Goal: Ask a question

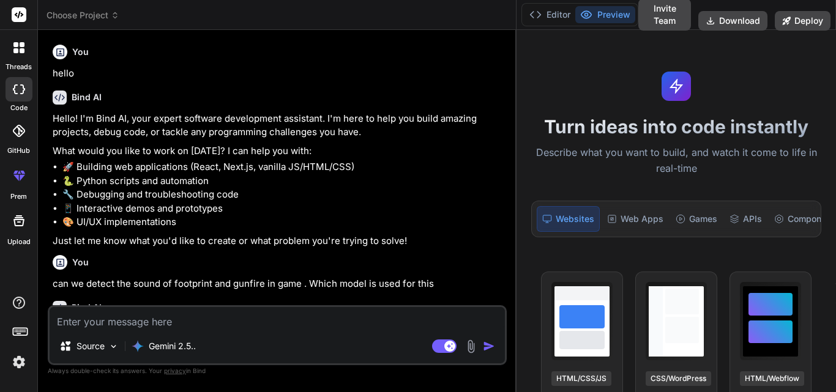
scroll to position [199, 0]
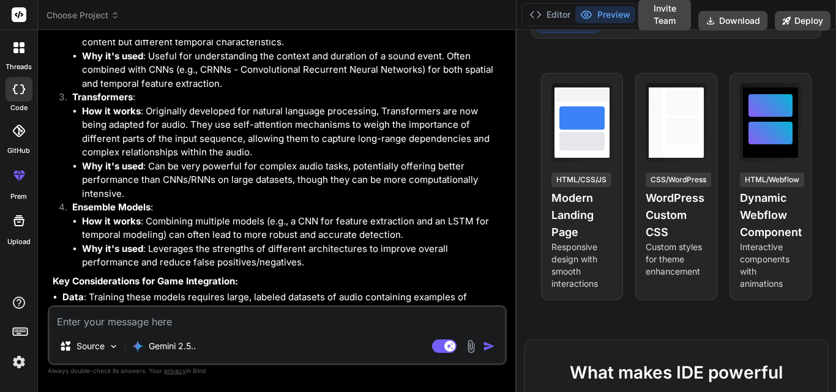
click at [244, 322] on textarea at bounding box center [277, 318] width 455 height 22
type textarea "h"
type textarea "x"
type textarea "ho"
type textarea "x"
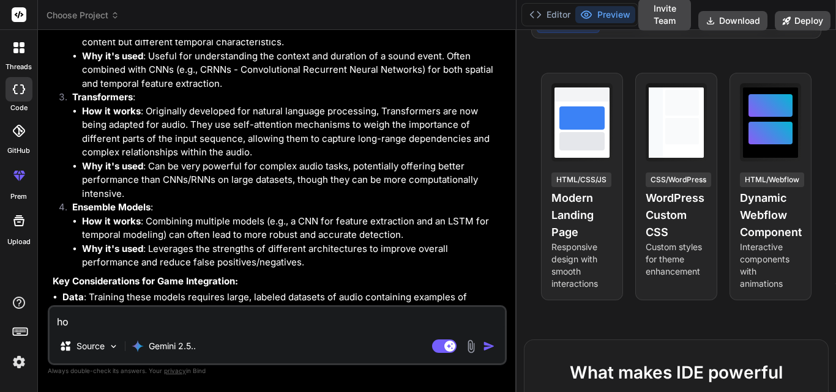
type textarea "how"
type textarea "x"
type textarea "how"
type textarea "x"
type textarea "how c"
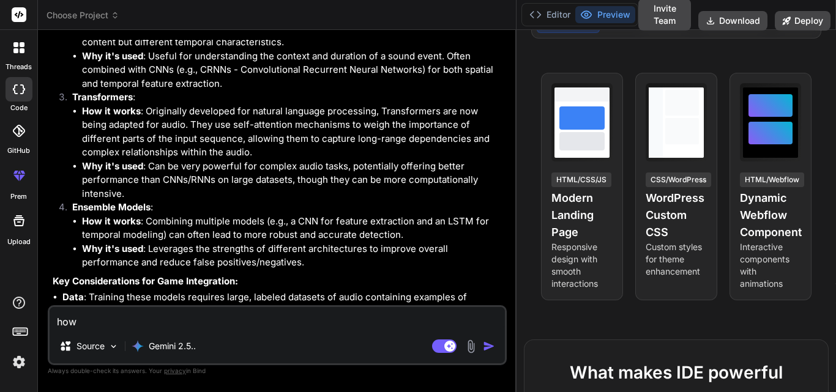
type textarea "x"
type textarea "how ca"
type textarea "x"
type textarea "how can"
type textarea "x"
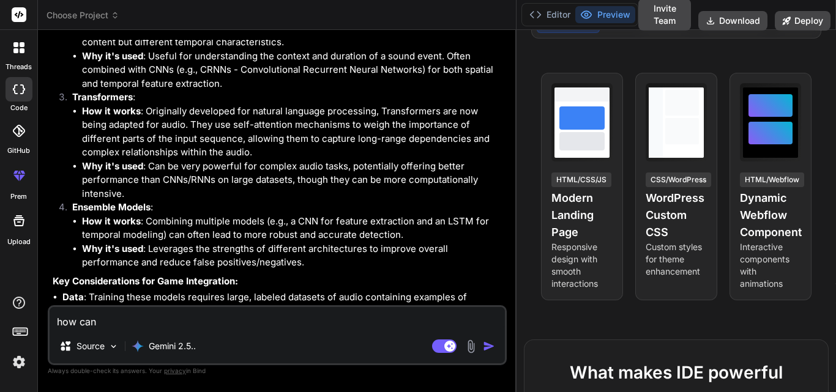
type textarea "how can"
type textarea "x"
type textarea "how can i"
type textarea "x"
type textarea "how can i"
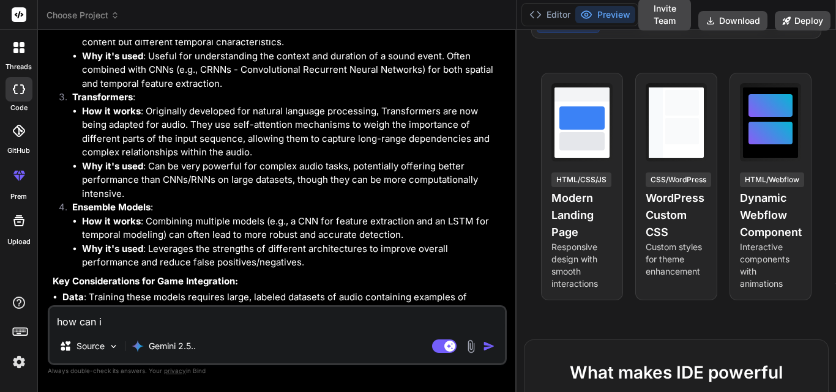
type textarea "x"
type textarea "how can i c"
type textarea "x"
type textarea "how can i cr"
type textarea "x"
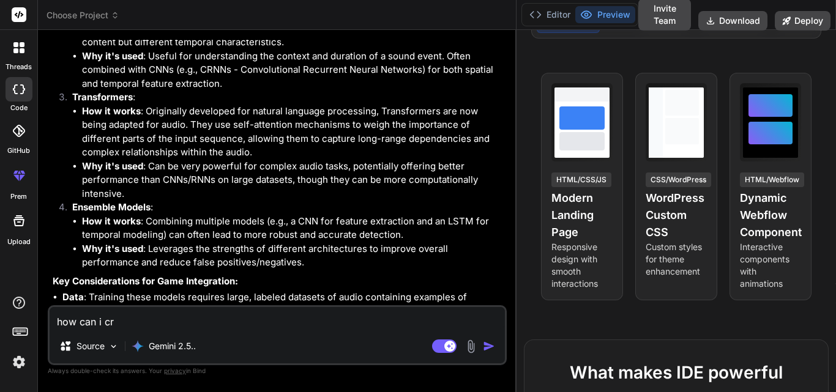
type textarea "how can i cre"
type textarea "x"
type textarea "how can i crea"
type textarea "x"
type textarea "how can i creat"
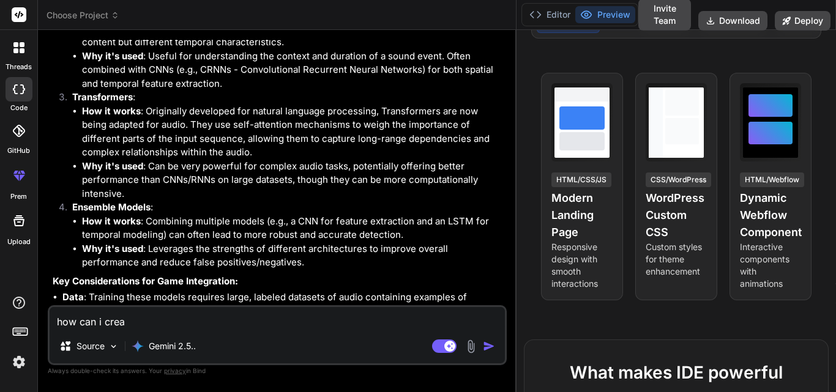
type textarea "x"
type textarea "how can i create"
type textarea "x"
type textarea "how can i create"
type textarea "x"
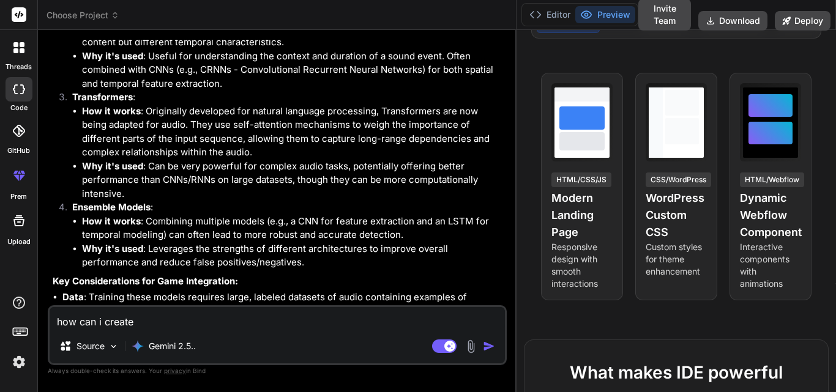
type textarea "how can i create a"
type textarea "x"
type textarea "how can i create a"
type textarea "x"
type textarea "how can i create a"
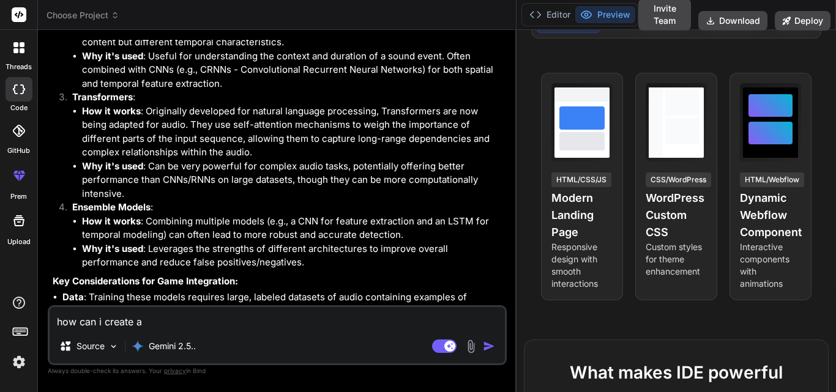
type textarea "x"
type textarea "how can i create an"
type textarea "x"
type textarea "how can i create an"
type textarea "x"
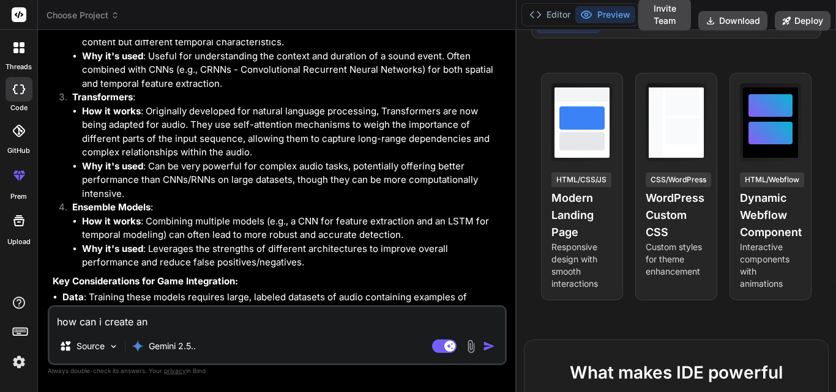
type textarea "how can i create an a"
type textarea "x"
type textarea "how can i create an ag"
type textarea "x"
type textarea "how can i create an age"
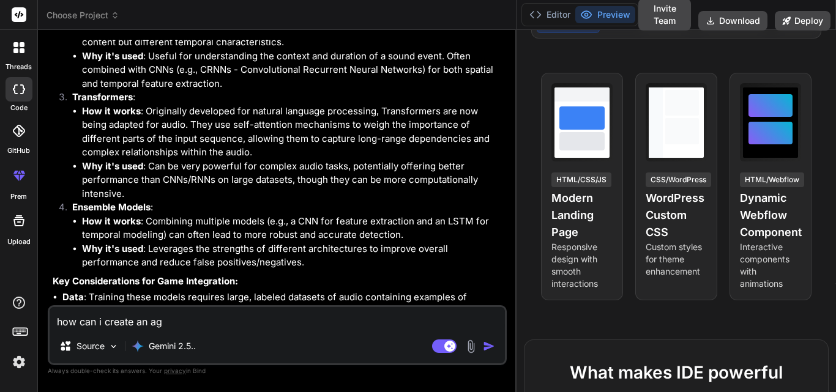
type textarea "x"
type textarea "how can i create an agen"
type textarea "x"
type textarea "how can i create an agent"
type textarea "x"
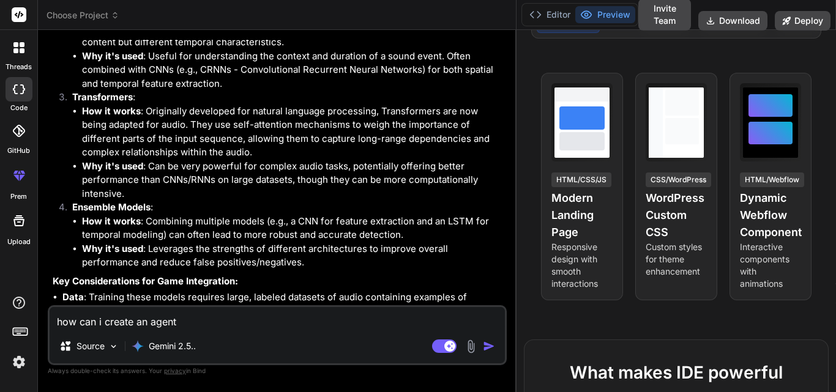
type textarea "how can i create an agent"
type textarea "x"
type textarea "how can i create an agent f"
type textarea "x"
type textarea "how can i create an agent fo"
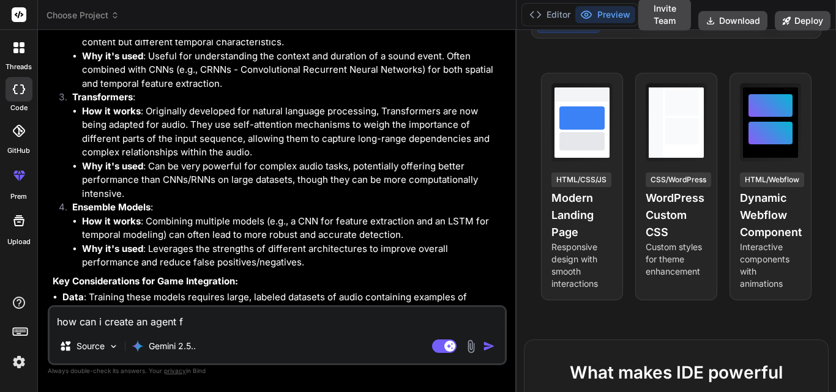
type textarea "x"
type textarea "how can i create an agent for"
type textarea "x"
type textarea "how can i create an agent fo"
type textarea "x"
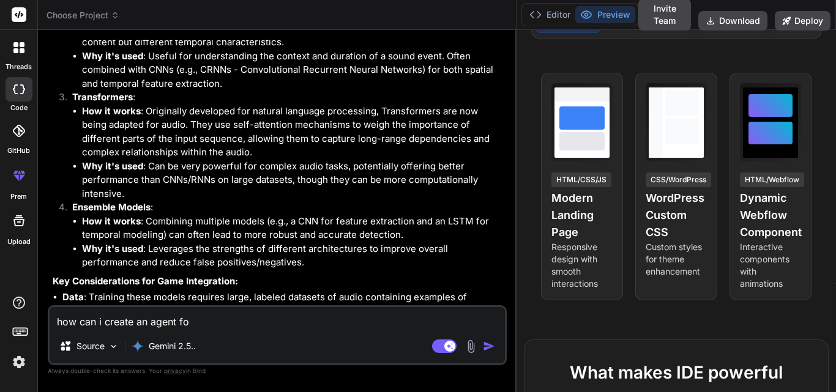
type textarea "how can i create an agent f"
type textarea "x"
type textarea "how can i create an agent"
type textarea "x"
type textarea "how can i create an agent b"
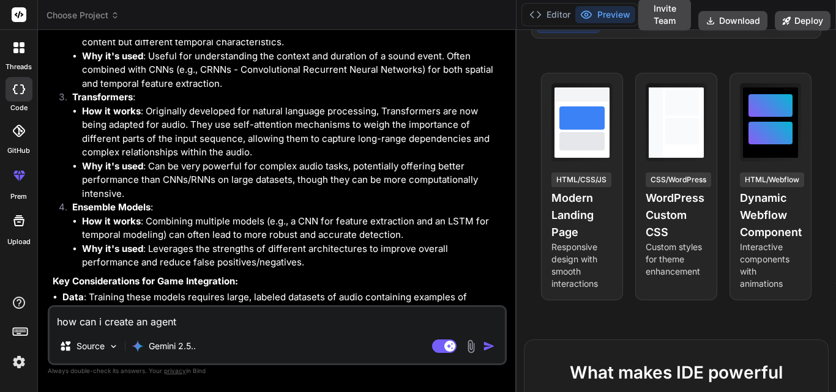
type textarea "x"
type textarea "how can i create an agent by"
type textarea "x"
type textarea "how can i create an agent by"
type textarea "x"
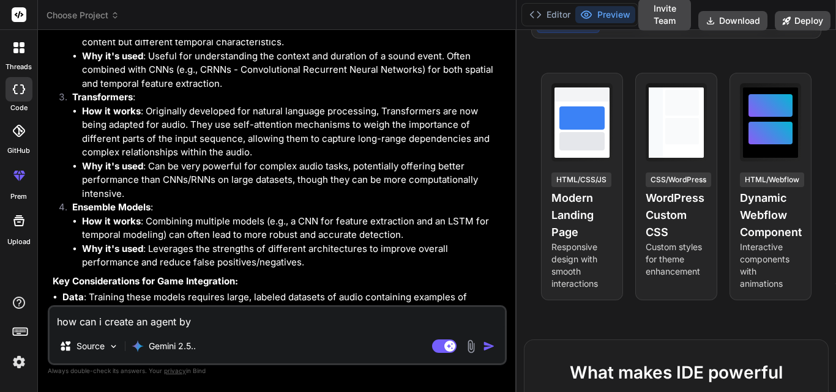
type textarea "how can i create an agent by u"
type textarea "x"
type textarea "how can i create an agent by us"
type textarea "x"
type textarea "how can i create an agent by [PERSON_NAME]"
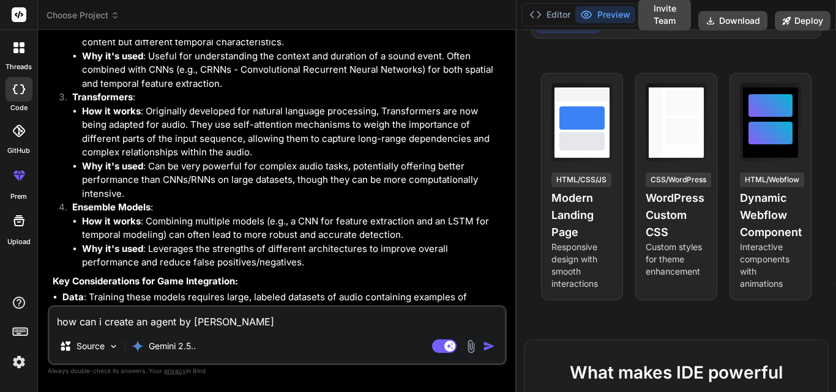
type textarea "x"
type textarea "how can i create an agent by [PERSON_NAME]"
type textarea "x"
type textarea "how can i create an agent by [PERSON_NAME]"
type textarea "x"
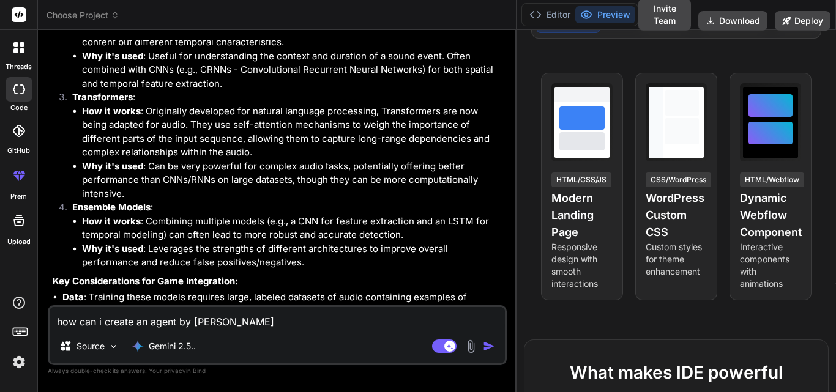
type textarea "how can i create an agent by usin"
type textarea "x"
type textarea "how can i create an agent by using"
type textarea "x"
type textarea "how can i create an agent by using"
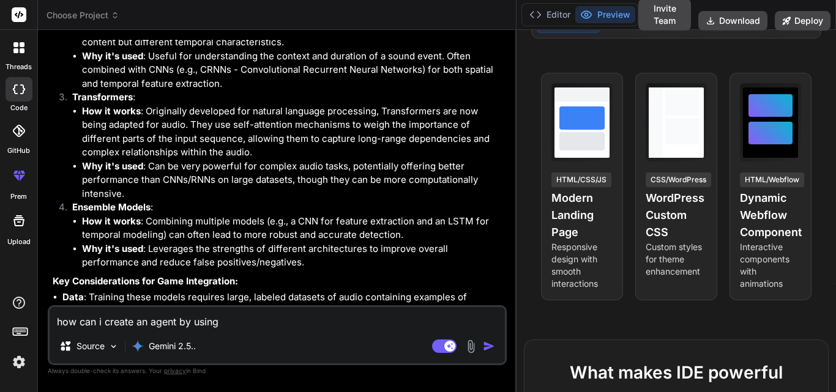
type textarea "x"
type textarea "how can i create an agent by using a"
type textarea "x"
type textarea "how can i create an agent by using ag"
type textarea "x"
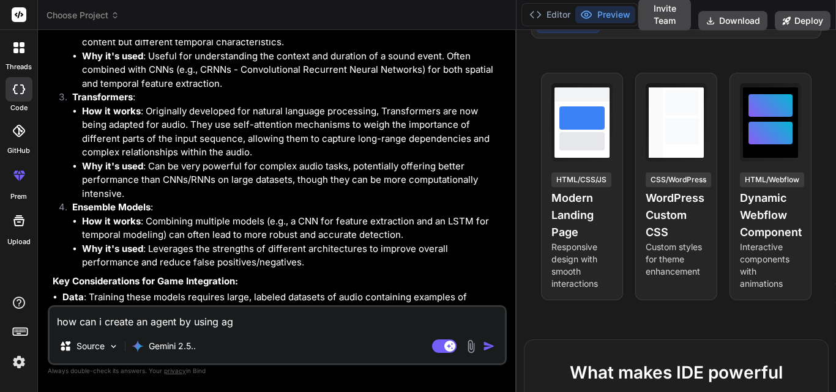
type textarea "how can i create an agent by using age"
type textarea "x"
type textarea "how can i create an agent by using agen"
type textarea "x"
type textarea "how can i create an agent by using agent"
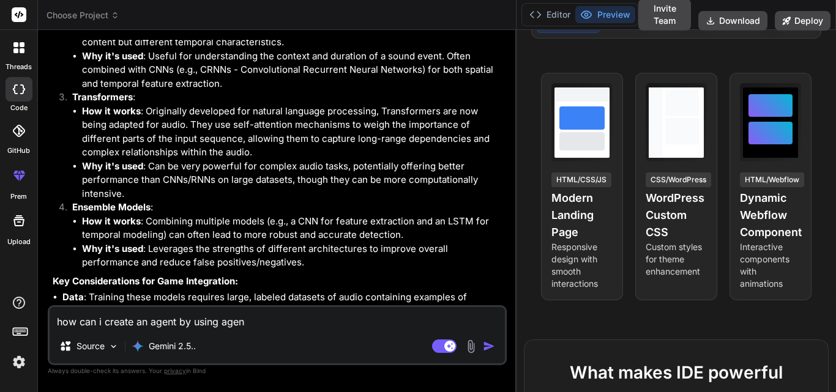
type textarea "x"
type textarea "how can i create an agent by using agenti"
type textarea "x"
type textarea "how can i create an agent by using agentic"
type textarea "x"
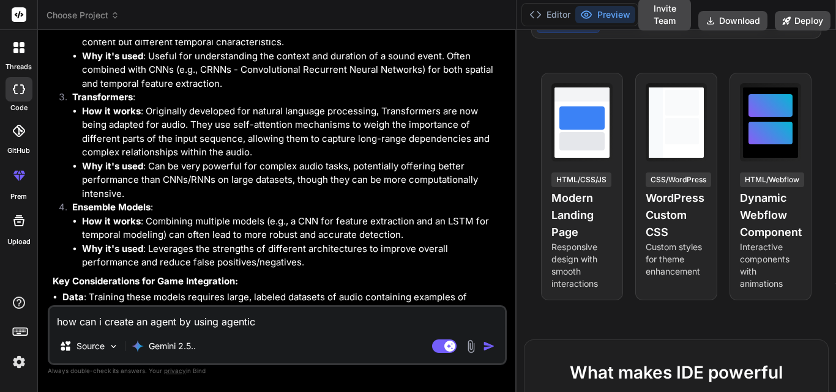
type textarea "how can i create an agent by using agentic"
type textarea "x"
type textarea "how can i create an agent by using agentic a"
type textarea "x"
type textarea "how can i create an agent by using agentic ai"
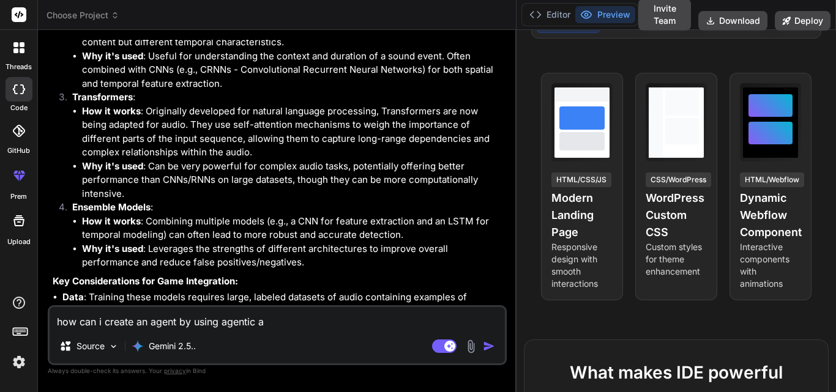
type textarea "x"
type textarea "how can i create an agent by using agentic ai"
type textarea "x"
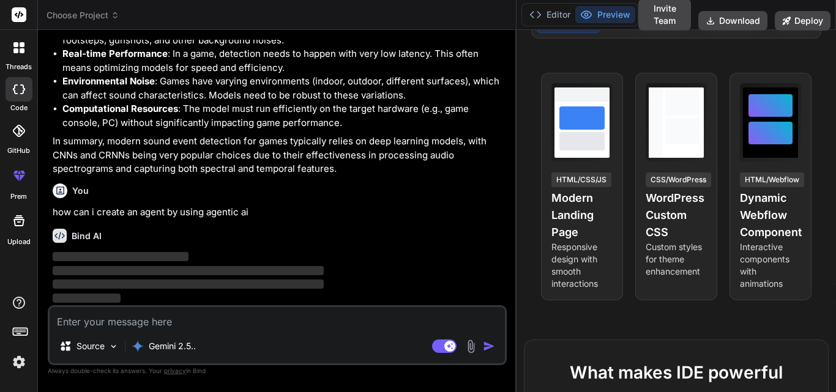
scroll to position [771, 0]
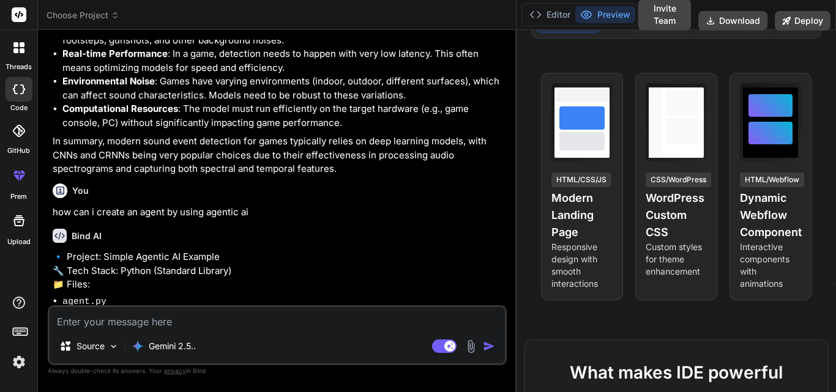
type textarea "x"
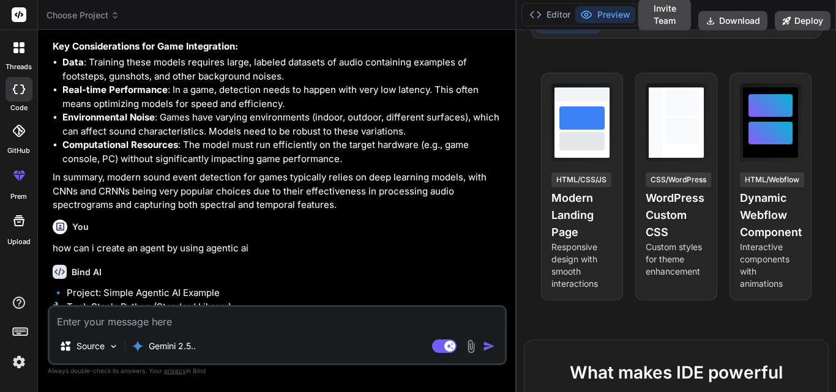
scroll to position [644, 0]
